Goal: Information Seeking & Learning: Find specific fact

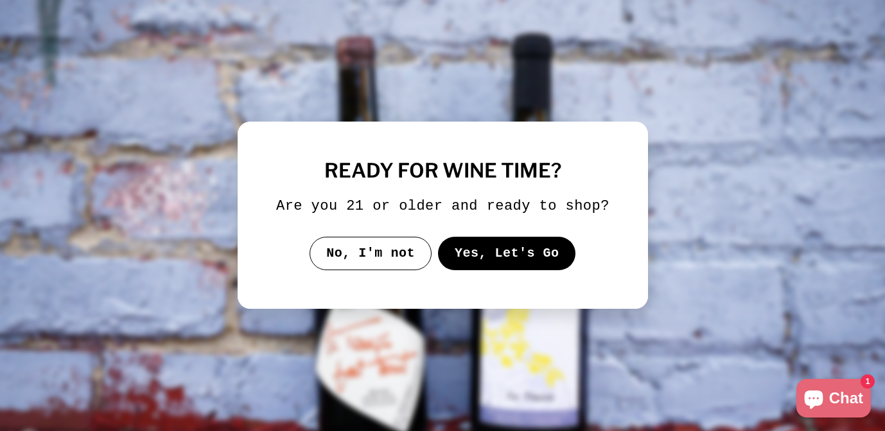
click at [470, 270] on button "Yes, Let's Go" at bounding box center [507, 252] width 138 height 33
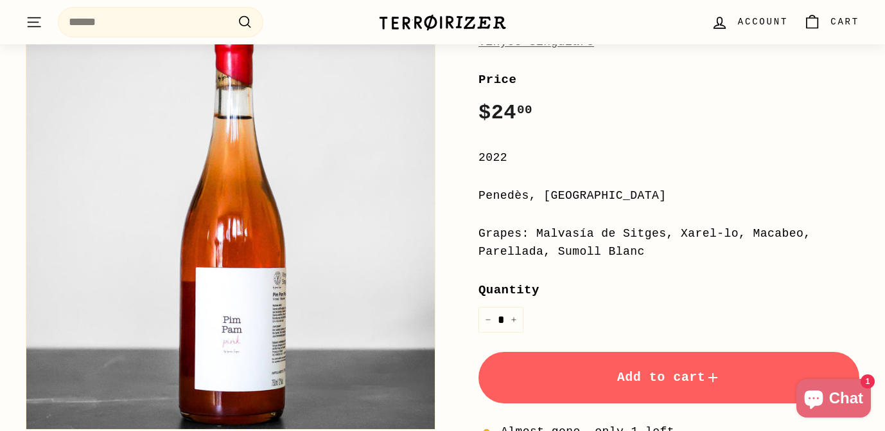
scroll to position [199, 0]
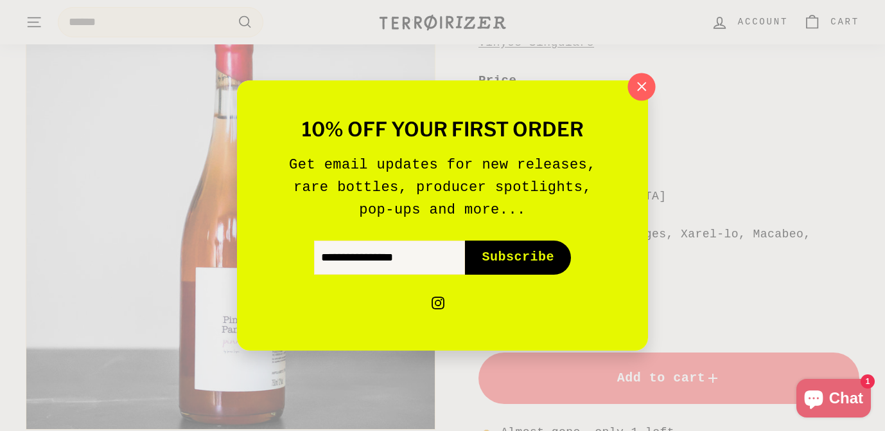
click at [647, 81] on icon "button" at bounding box center [641, 86] width 19 height 19
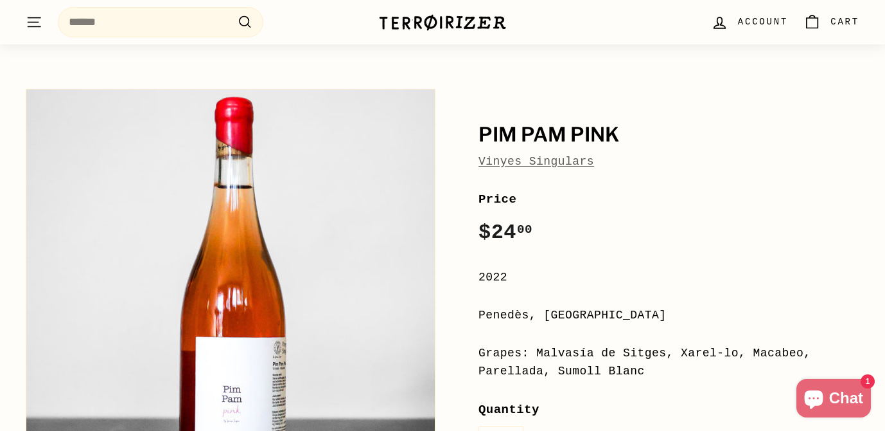
scroll to position [95, 0]
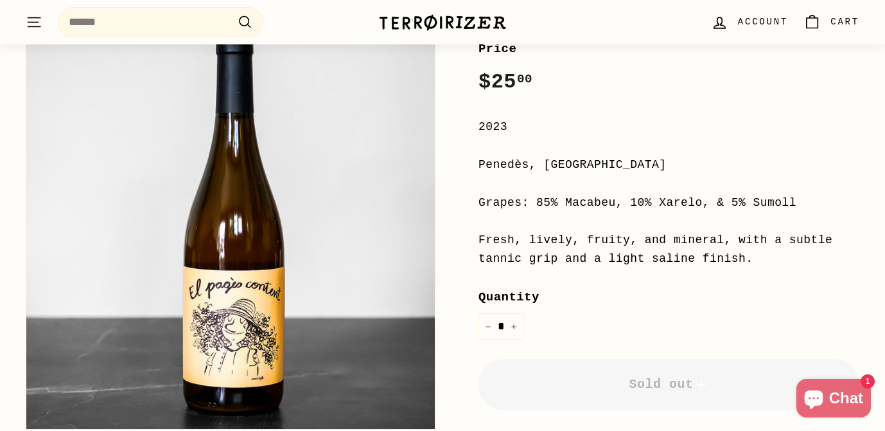
scroll to position [241, 0]
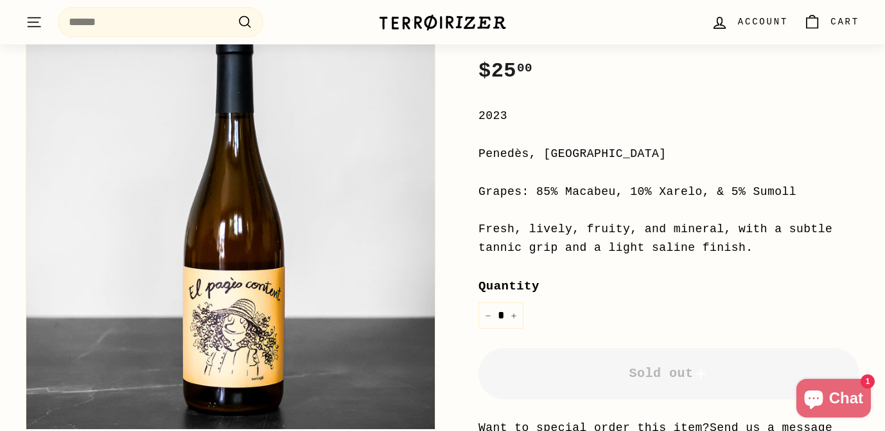
drag, startPoint x: 567, startPoint y: 193, endPoint x: 799, endPoint y: 186, distance: 232.7
click at [801, 186] on div "Grapes: 85% Macabeu, 10% Xarelo, & 5% Sumoll" at bounding box center [669, 191] width 381 height 19
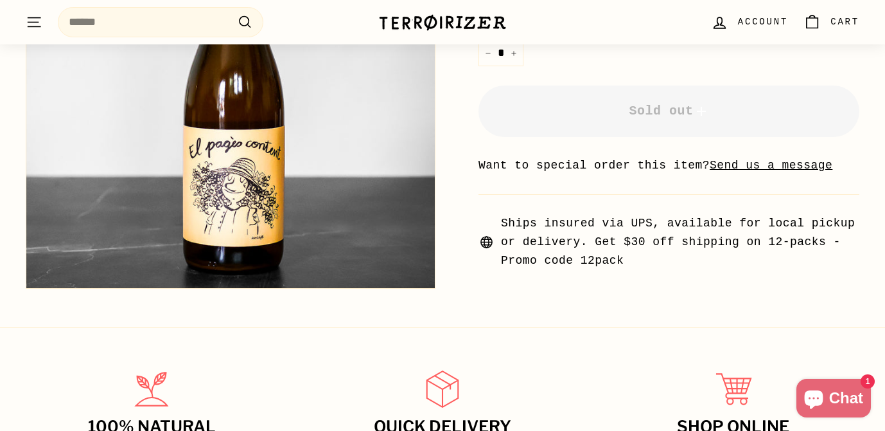
scroll to position [406, 0]
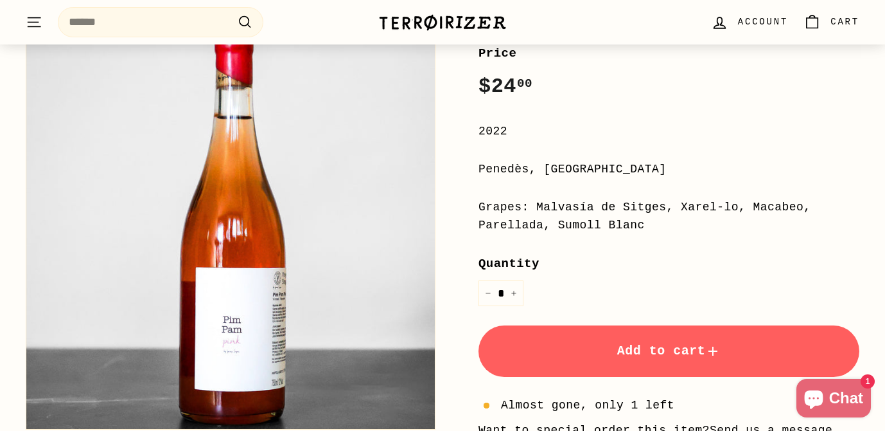
scroll to position [224, 0]
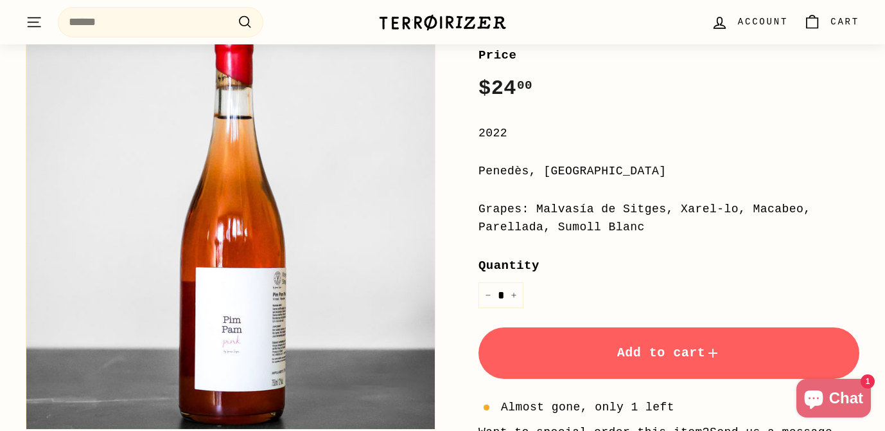
click at [504, 176] on div "Penedès, [GEOGRAPHIC_DATA]" at bounding box center [669, 171] width 381 height 19
copy div "Penedès"
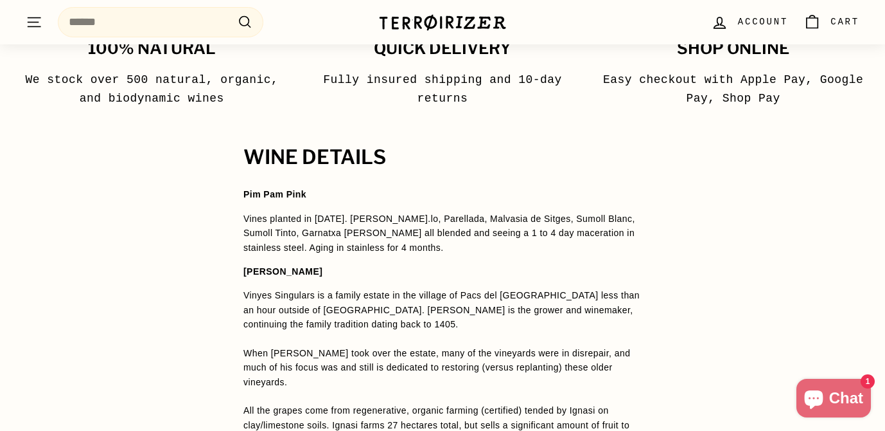
scroll to position [951, 0]
